Goal: Task Accomplishment & Management: Complete application form

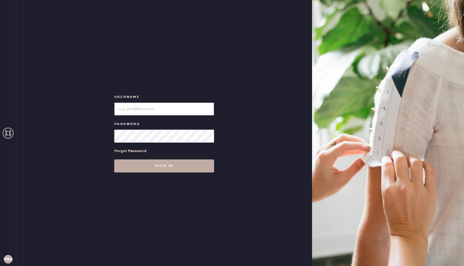
type input "Reformationboston"
click at [159, 168] on button "Sign in" at bounding box center [164, 166] width 100 height 13
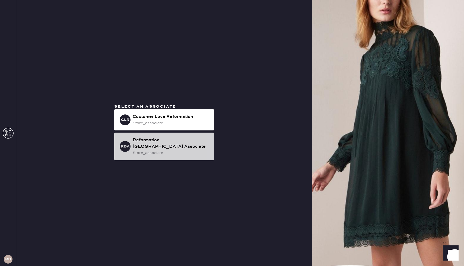
click at [157, 146] on div "Reformation [GEOGRAPHIC_DATA] Associate" at bounding box center [171, 143] width 77 height 13
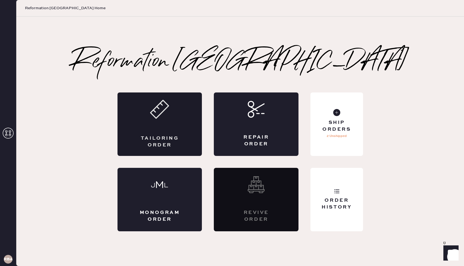
click at [145, 130] on div "Tailoring Order" at bounding box center [160, 125] width 85 height 64
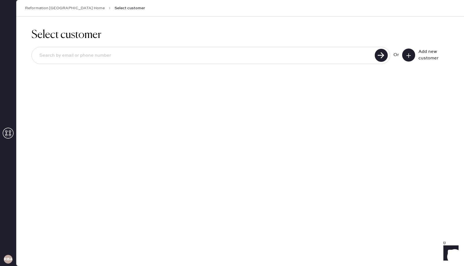
click at [407, 56] on icon at bounding box center [408, 55] width 5 height 5
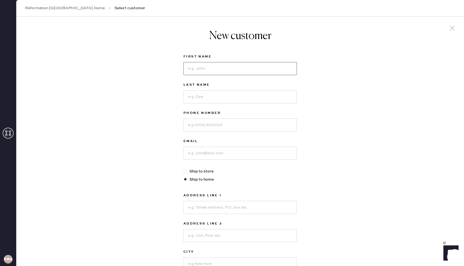
click at [240, 71] on input at bounding box center [239, 68] width 113 height 13
type input "Kiara"
click at [198, 96] on input at bounding box center [239, 96] width 113 height 13
type input "[PERSON_NAME]"
click at [202, 123] on input at bounding box center [239, 125] width 113 height 13
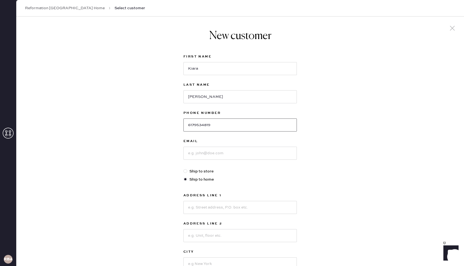
type input "6179534819"
click at [204, 154] on input at bounding box center [239, 153] width 113 height 13
type input "[EMAIL_ADDRESS][PERSON_NAME][DOMAIN_NAME]"
click at [201, 204] on input at bounding box center [239, 207] width 113 height 13
click at [196, 207] on input at bounding box center [239, 207] width 113 height 13
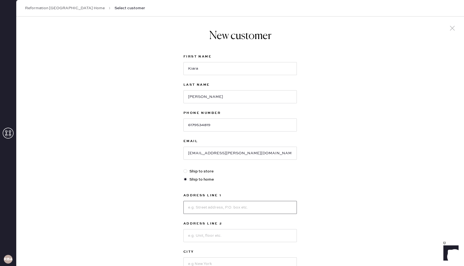
scroll to position [18, 0]
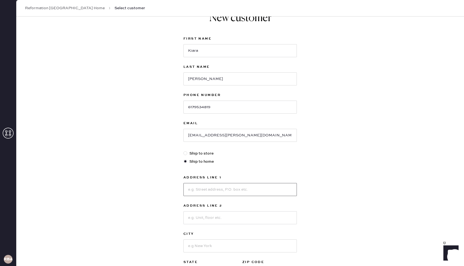
click at [194, 194] on input at bounding box center [239, 189] width 113 height 13
type input "[STREET_ADDRESS][PERSON_NAME]"
click at [194, 246] on input at bounding box center [239, 246] width 113 height 13
click at [200, 246] on input "Ma" at bounding box center [239, 246] width 113 height 13
type input "M"
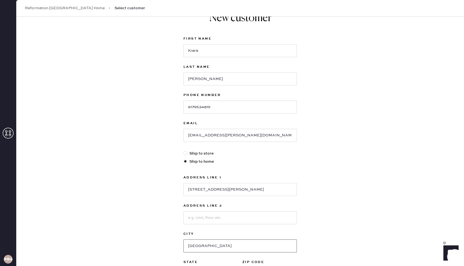
type input "[GEOGRAPHIC_DATA]"
click at [318, 204] on div "New customer First Name [PERSON_NAME] Last Name [PERSON_NAME] Phone Number [PHO…" at bounding box center [240, 167] width 448 height 337
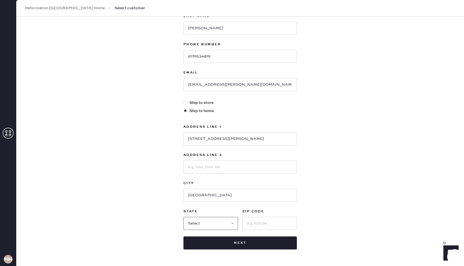
click at [203, 226] on select "Select AK AL AR AZ CA CO CT [GEOGRAPHIC_DATA] DE FL [GEOGRAPHIC_DATA] HI [GEOGR…" at bounding box center [210, 223] width 55 height 13
select select "MA"
click at [262, 226] on input at bounding box center [269, 223] width 55 height 13
type input "02128"
click at [351, 193] on div "New customer First Name [PERSON_NAME] Last Name [PERSON_NAME] Phone Number [PHO…" at bounding box center [240, 116] width 448 height 337
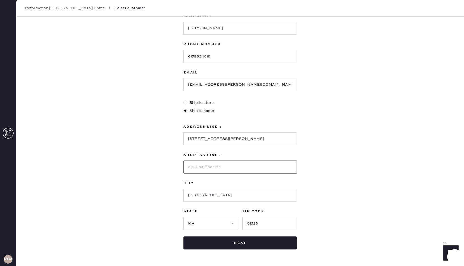
click at [240, 170] on input at bounding box center [239, 167] width 113 height 13
type input "234"
click at [344, 135] on div "New customer First Name [PERSON_NAME] Last Name [PERSON_NAME] Phone Number [PHO…" at bounding box center [240, 116] width 448 height 337
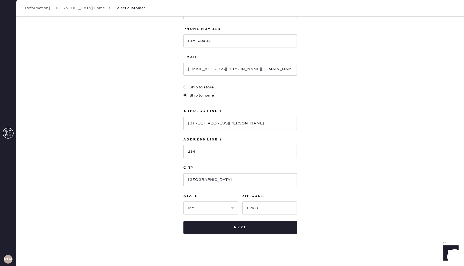
scroll to position [87, 0]
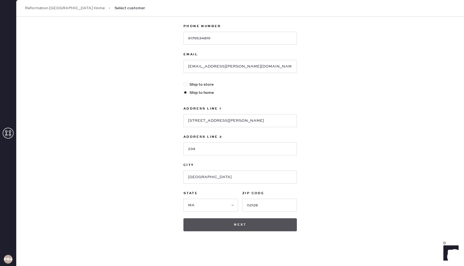
click at [245, 226] on button "Next" at bounding box center [239, 224] width 113 height 13
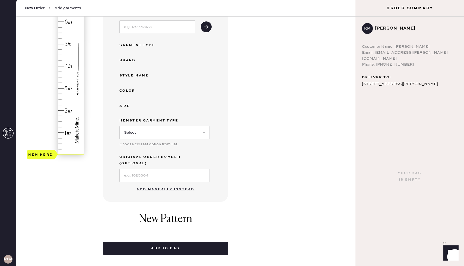
scroll to position [87, 0]
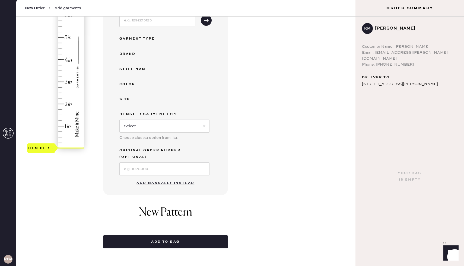
click at [156, 178] on button "Add manually instead" at bounding box center [165, 183] width 64 height 11
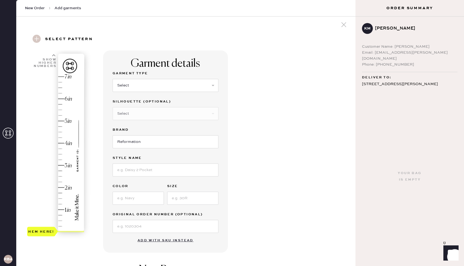
scroll to position [0, 0]
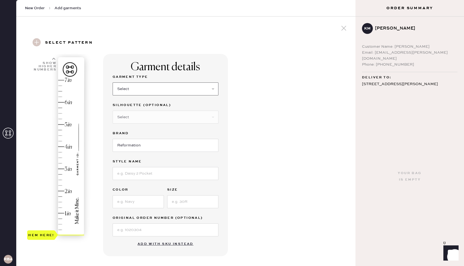
click at [158, 88] on select "Select Basic Skirt Jeans Leggings Pants Shorts Basic Sleeved Dress Basic Sleeve…" at bounding box center [166, 89] width 106 height 13
select select "2"
click at [139, 169] on input at bounding box center [166, 173] width 106 height 13
type input "[PERSON_NAME] Rise Slouchy Wide"
click at [246, 172] on div "Garment details Garment Type Select Basic Skirt Jeans Leggings Pants Shorts Bas…" at bounding box center [227, 208] width 248 height 308
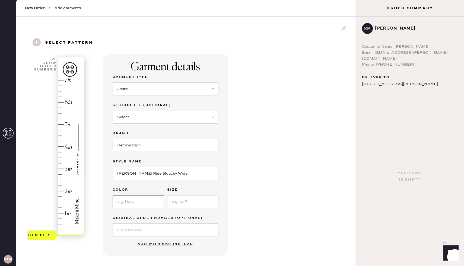
click at [128, 198] on input at bounding box center [138, 201] width 51 height 13
type input "Sand Dollar"
click at [185, 205] on input at bounding box center [192, 201] width 51 height 13
type input "25"
click at [242, 196] on div "Garment details Garment Type Select Basic Skirt Jeans Leggings Pants Shorts Bas…" at bounding box center [227, 208] width 248 height 308
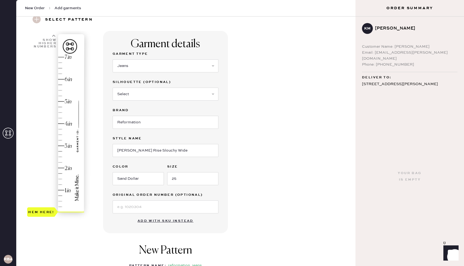
scroll to position [24, 0]
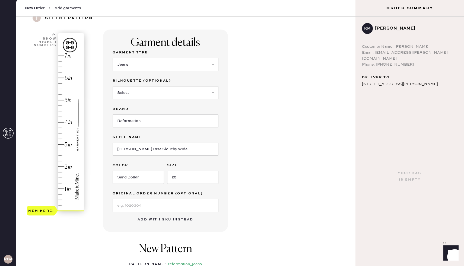
type input "3.25"
click at [60, 138] on div "Hem here!" at bounding box center [56, 133] width 58 height 160
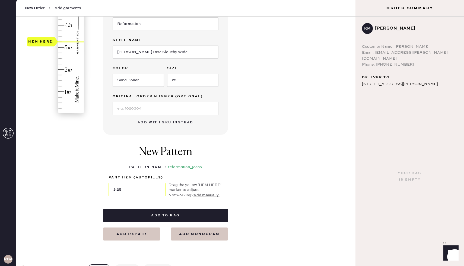
scroll to position [122, 0]
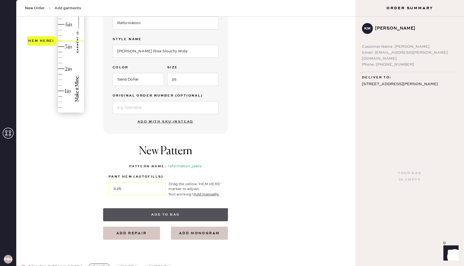
click at [138, 209] on button "Add to bag" at bounding box center [165, 214] width 125 height 13
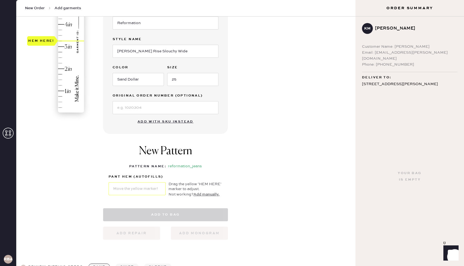
select select "2"
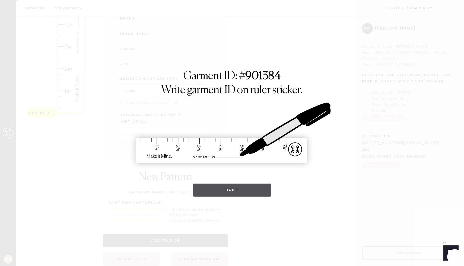
click at [220, 194] on button "Done" at bounding box center [232, 190] width 78 height 13
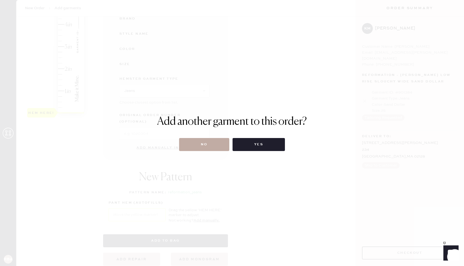
click at [221, 142] on button "No" at bounding box center [204, 144] width 50 height 13
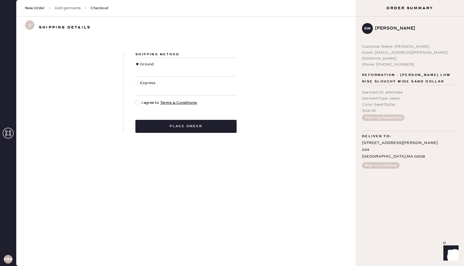
click at [136, 104] on div at bounding box center [137, 103] width 4 height 4
click at [136, 100] on input "I agree to Terms & Conditions" at bounding box center [135, 100] width 0 height 0
checkbox input "true"
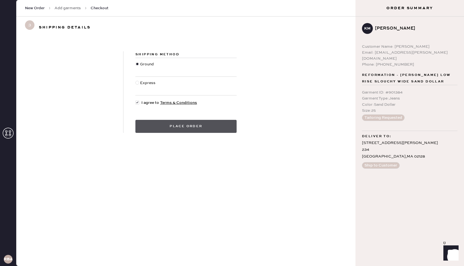
click at [159, 123] on button "Place order" at bounding box center [185, 126] width 101 height 13
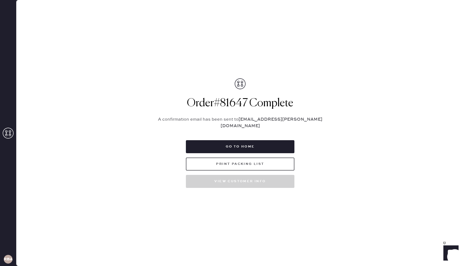
click at [234, 162] on button "Print Packing List" at bounding box center [240, 164] width 109 height 13
